Goal: Transaction & Acquisition: Purchase product/service

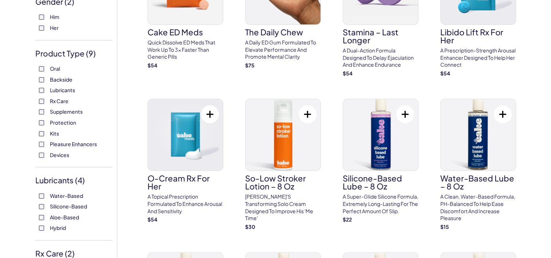
scroll to position [114, 0]
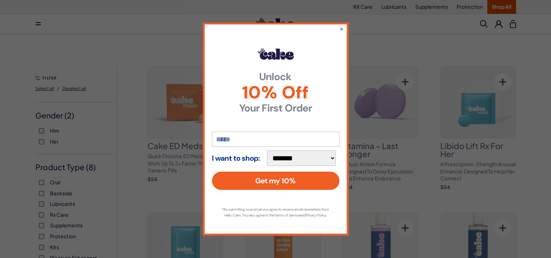
click at [42, 195] on div "**********" at bounding box center [275, 129] width 551 height 258
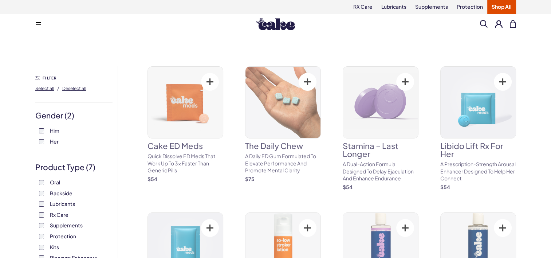
click at [41, 222] on label "Supplements" at bounding box center [74, 225] width 70 height 7
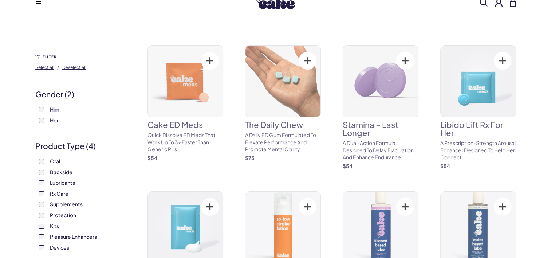
scroll to position [25, 0]
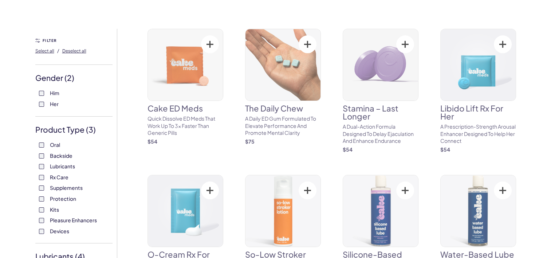
scroll to position [38, 0]
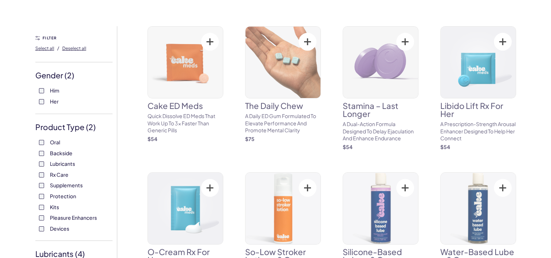
scroll to position [41, 0]
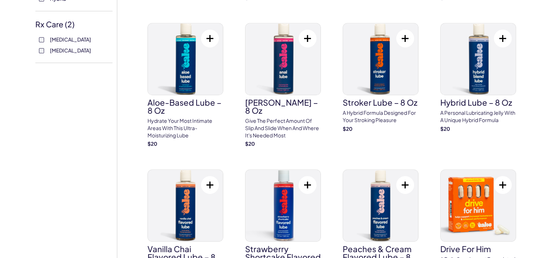
scroll to position [302, 0]
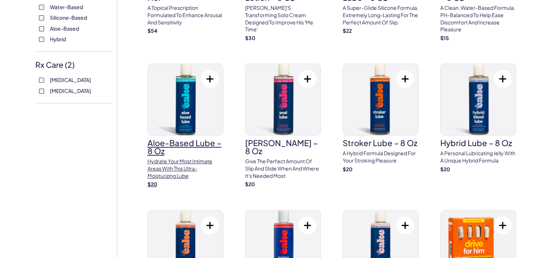
click at [172, 142] on h3 "Aloe-Based Lube – 8 oz" at bounding box center [186, 147] width 76 height 16
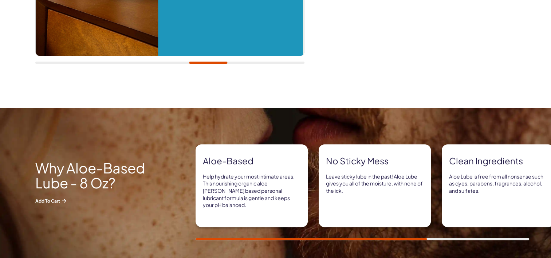
scroll to position [265, 0]
